Goal: Find specific page/section: Find specific page/section

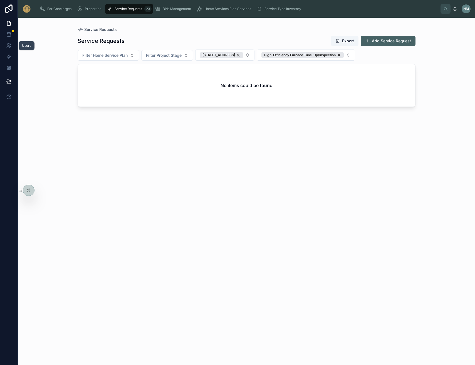
click at [10, 46] on icon at bounding box center [9, 46] width 6 height 6
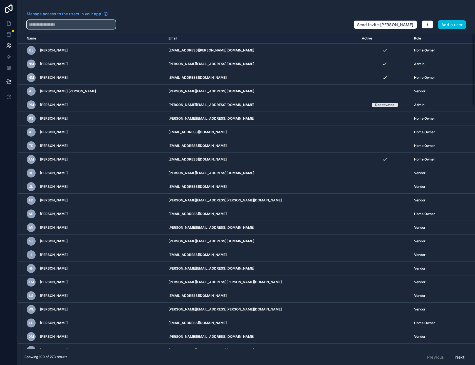
click at [58, 25] on input "text" at bounding box center [71, 24] width 89 height 9
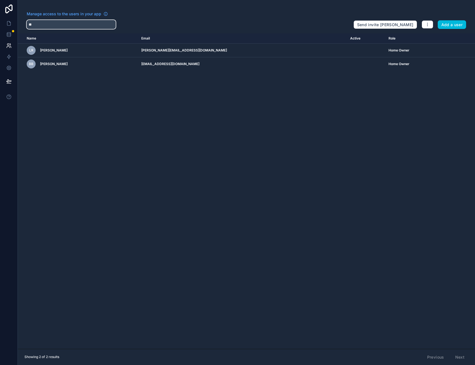
type input "*"
type input "******"
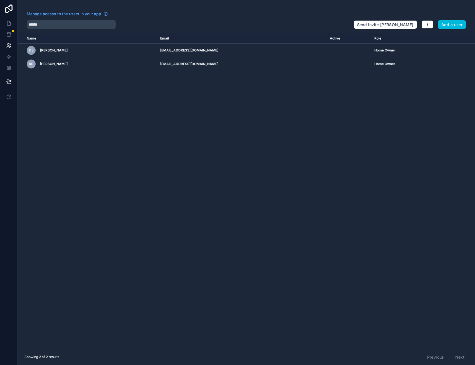
click at [83, 65] on div "RS Ryan Snyder" at bounding box center [90, 64] width 127 height 9
click at [9, 23] on icon at bounding box center [9, 24] width 6 height 6
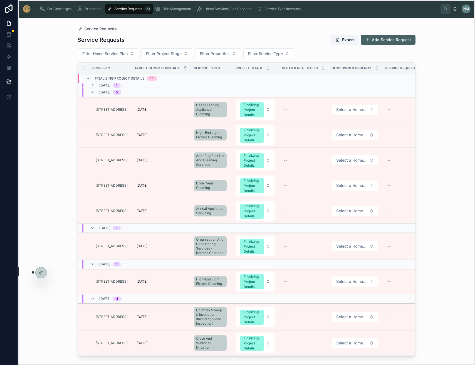
drag, startPoint x: 21, startPoint y: 190, endPoint x: 36, endPoint y: 265, distance: 76.7
click at [33, 272] on icon at bounding box center [33, 272] width 4 height 4
drag, startPoint x: 21, startPoint y: 275, endPoint x: 24, endPoint y: 344, distance: 69.3
drag, startPoint x: 39, startPoint y: 362, endPoint x: 26, endPoint y: 343, distance: 23.8
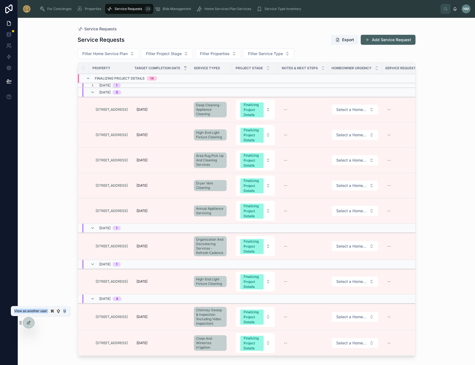
click at [0, 0] on icon at bounding box center [0, 0] width 0 height 0
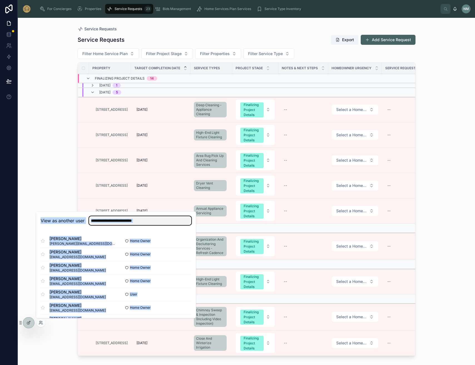
click at [159, 218] on input "text" at bounding box center [140, 220] width 102 height 9
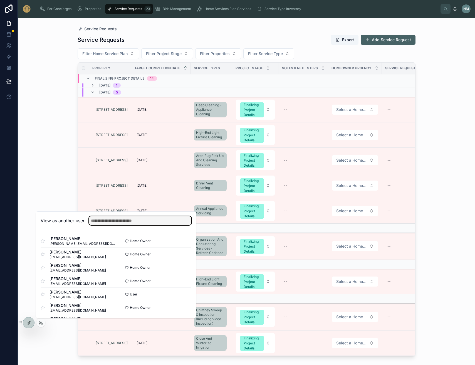
click at [158, 221] on input "text" at bounding box center [140, 220] width 102 height 9
click at [0, 0] on button "Select" at bounding box center [0, 0] width 0 height 0
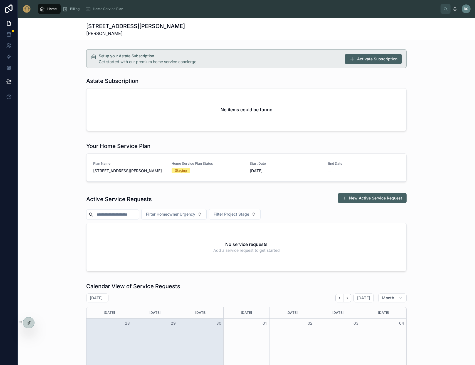
click at [106, 9] on span "Home Service Plan" at bounding box center [108, 9] width 30 height 4
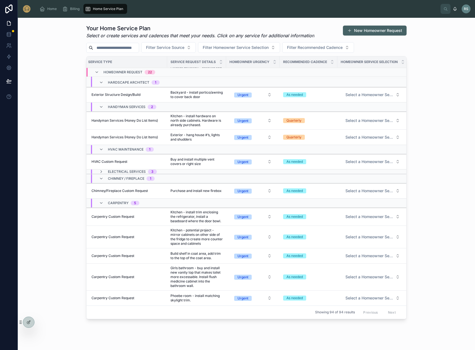
scroll to position [240, 13]
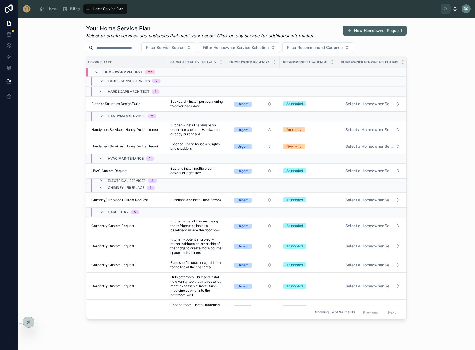
click at [102, 182] on icon at bounding box center [101, 181] width 4 height 4
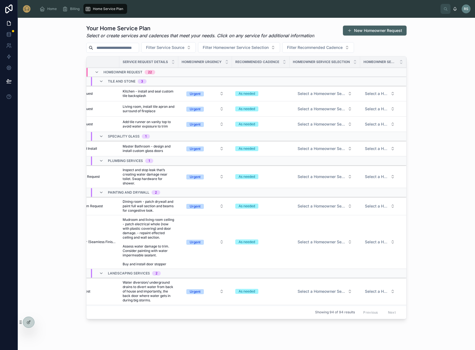
scroll to position [0, 61]
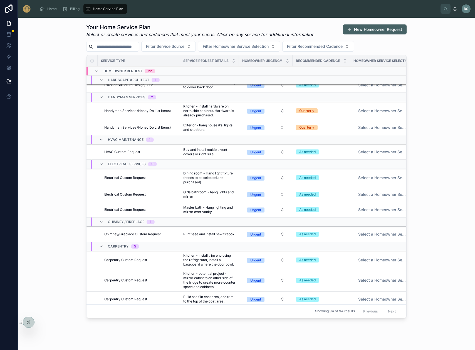
scroll to position [1, 0]
click at [0, 0] on div at bounding box center [0, 0] width 0 height 0
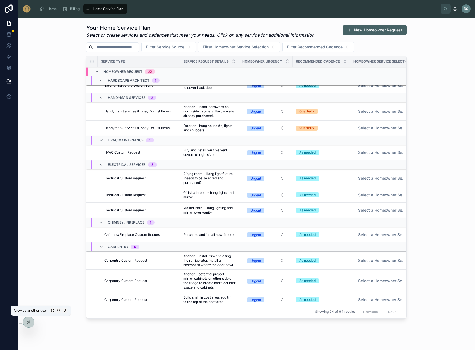
click at [0, 0] on icon at bounding box center [0, 0] width 0 height 0
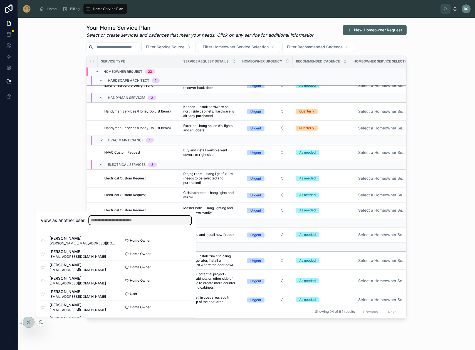
click at [107, 221] on input "text" at bounding box center [140, 220] width 102 height 9
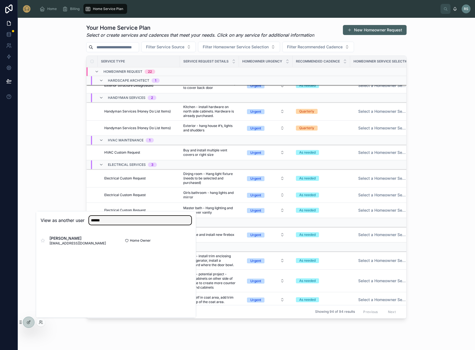
type input "******"
click at [0, 0] on button "Select" at bounding box center [0, 0] width 0 height 0
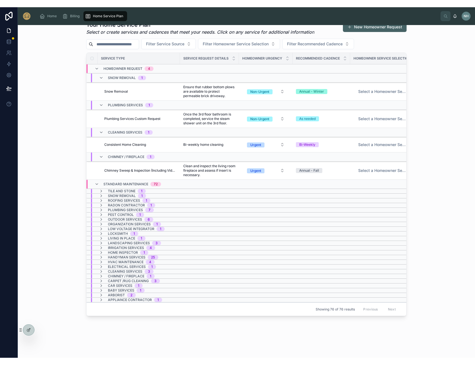
scroll to position [11, 0]
